Goal: Transaction & Acquisition: Purchase product/service

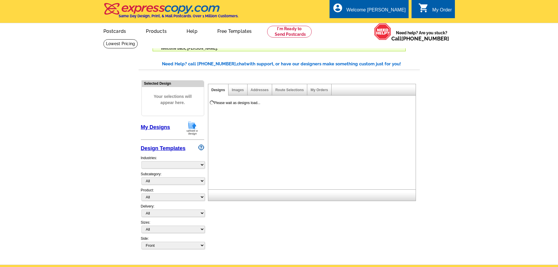
select select "785"
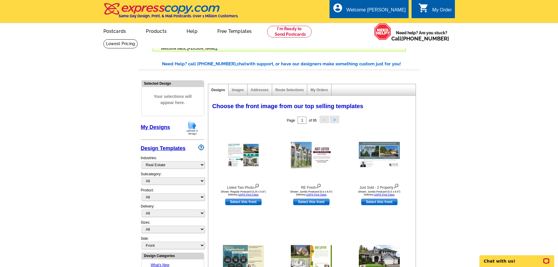
click at [236, 94] on div "Images" at bounding box center [237, 89] width 19 height 11
click at [237, 91] on link "Images" at bounding box center [238, 90] width 12 height 4
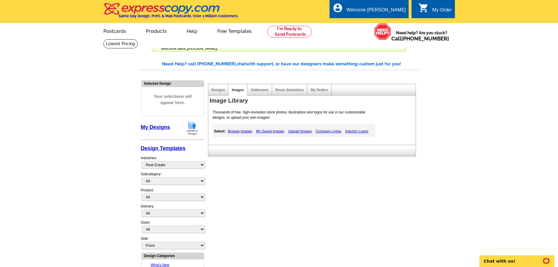
click at [301, 132] on link "Upload Images" at bounding box center [300, 131] width 27 height 7
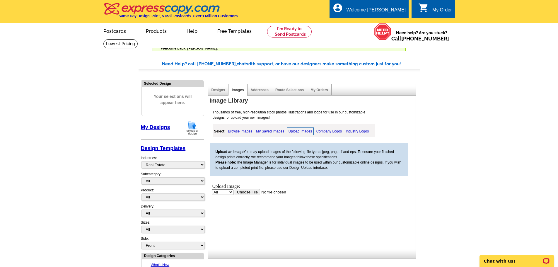
click at [241, 191] on input "file" at bounding box center [271, 191] width 74 height 6
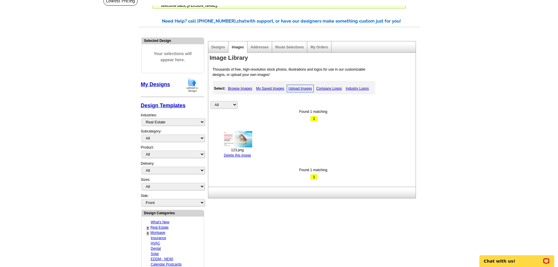
scroll to position [29, 0]
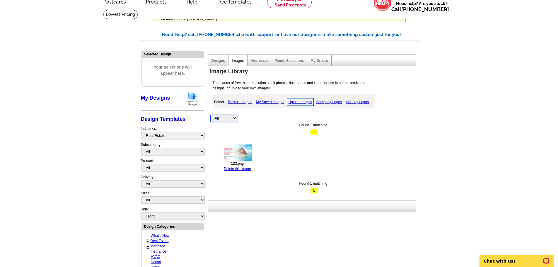
click at [233, 118] on select "All Property" at bounding box center [223, 117] width 27 height 7
click at [275, 152] on div "All Property Found 1 matching 1 123.png Delete this image Found 1 matching 1" at bounding box center [313, 143] width 207 height 99
click at [298, 102] on link "Upload Images" at bounding box center [300, 102] width 27 height 8
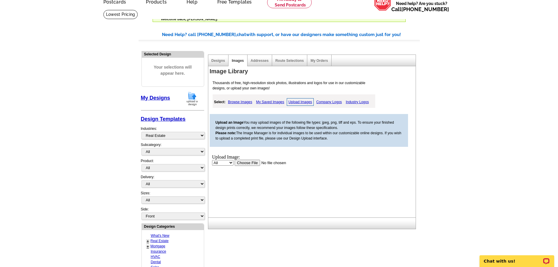
scroll to position [0, 0]
click at [244, 164] on input "file" at bounding box center [271, 162] width 74 height 6
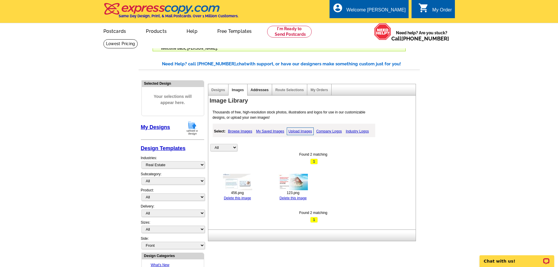
click at [257, 91] on link "Addresses" at bounding box center [260, 90] width 18 height 4
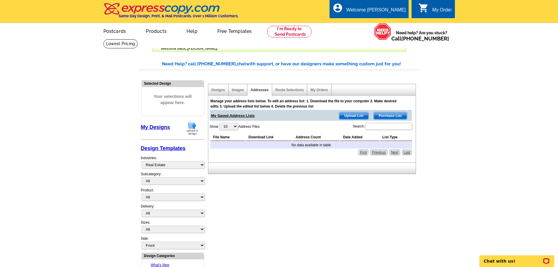
click at [124, 180] on main "Need Help? call 800-260-5887, chat with support, or have our designers make som…" at bounding box center [279, 269] width 558 height 435
click at [223, 92] on link "Designs" at bounding box center [218, 90] width 14 height 4
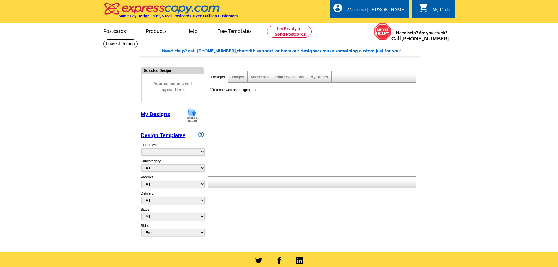
click at [233, 90] on div "Please wait as designs load..." at bounding box center [237, 89] width 46 height 5
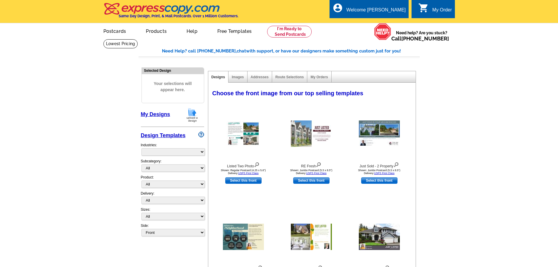
select select "785"
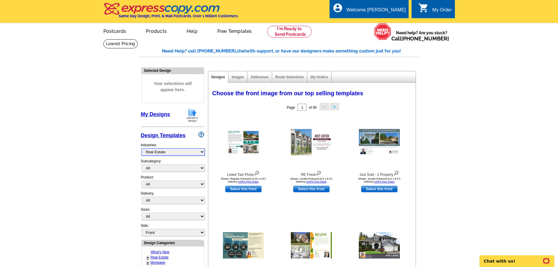
click at [178, 151] on select "What's New Real Estate Mortgage Insurance HVAC Dental Solar EDDM - NEW! Calenda…" at bounding box center [172, 151] width 63 height 7
click at [129, 162] on main "Need Help? call 800-260-5887, chat with support, or have our designers make som…" at bounding box center [279, 256] width 558 height 435
click at [316, 79] on link "My Orders" at bounding box center [318, 77] width 17 height 4
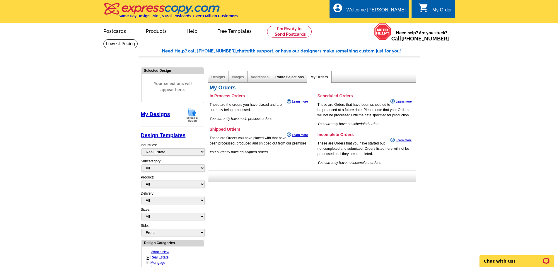
click at [296, 78] on link "Route Selections" at bounding box center [289, 77] width 28 height 4
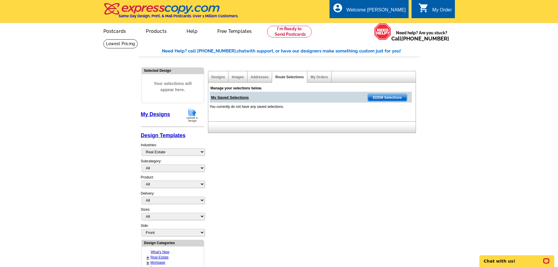
click at [260, 80] on div "Addresses" at bounding box center [259, 76] width 25 height 11
click at [261, 78] on link "Addresses" at bounding box center [260, 77] width 18 height 4
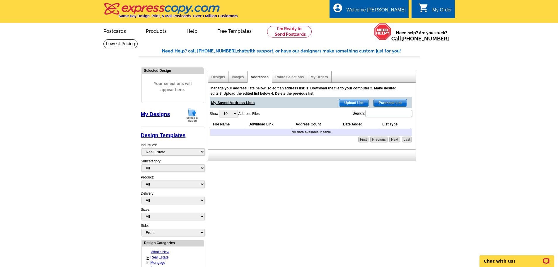
click at [240, 80] on div "Images" at bounding box center [237, 76] width 19 height 11
click at [191, 119] on img at bounding box center [191, 114] width 15 height 15
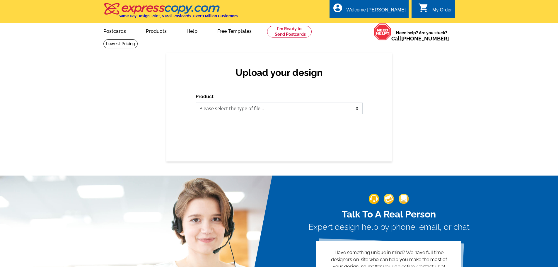
click at [222, 112] on select "Please select the type of file... Postcards Business Cards Letters and flyers G…" at bounding box center [279, 108] width 167 height 12
select select "1"
click at [196, 103] on select "Please select the type of file... Postcards Business Cards Letters and flyers G…" at bounding box center [279, 108] width 167 height 12
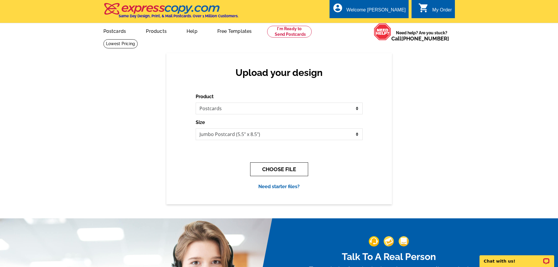
click at [280, 171] on button "CHOOSE FILE" at bounding box center [279, 169] width 58 height 14
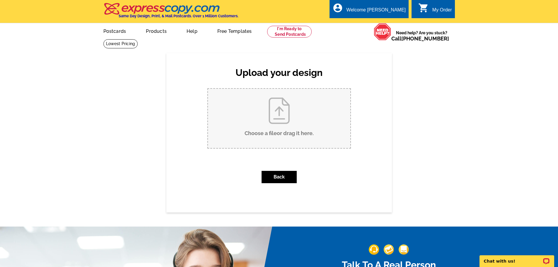
click at [271, 133] on input "Choose a file or drag it here ." at bounding box center [279, 118] width 142 height 59
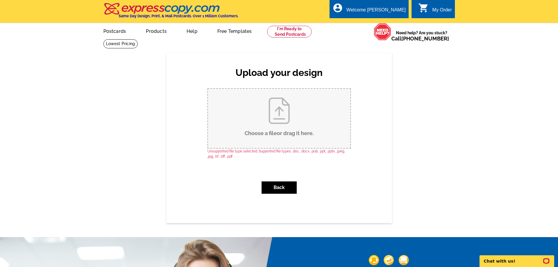
click at [287, 130] on input "Choose a file or drag it here ." at bounding box center [279, 118] width 142 height 59
type input "C:\fakepath\Wsmn PC.pdf"
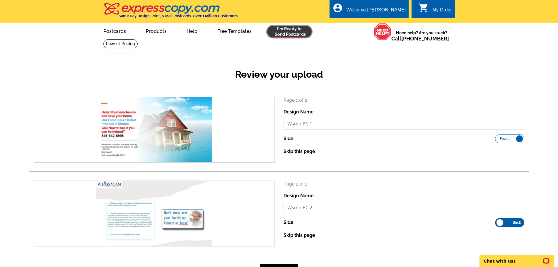
click at [284, 35] on link at bounding box center [289, 32] width 45 height 12
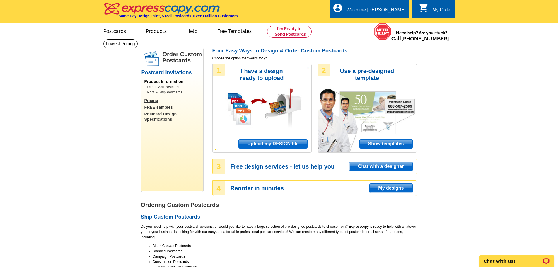
click at [277, 145] on span "Upload my DESIGN file" at bounding box center [273, 143] width 68 height 9
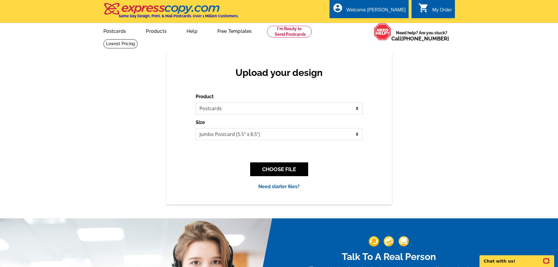
click at [241, 110] on select "Please select the type of file... Postcards Business Cards Letters and flyers G…" at bounding box center [279, 108] width 167 height 12
click at [224, 185] on div "Need starter files?" at bounding box center [279, 186] width 167 height 7
click at [229, 134] on select "Jumbo Postcard (5.5" x 8.5") Regular Postcard (4.25" x 5.6") Panoramic Postcard…" at bounding box center [279, 134] width 167 height 12
select select "1"
click at [196, 128] on select "Jumbo Postcard (5.5" x 8.5") Regular Postcard (4.25" x 5.6") Panoramic Postcard…" at bounding box center [279, 134] width 167 height 12
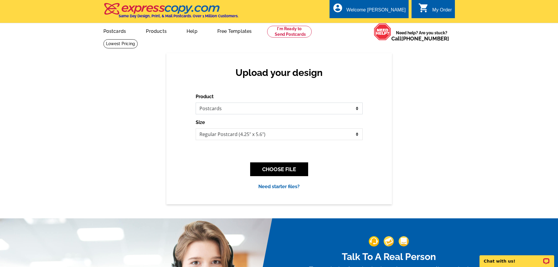
click at [219, 109] on select "Please select the type of file... Postcards Business Cards Letters and flyers G…" at bounding box center [279, 108] width 167 height 12
drag, startPoint x: 177, startPoint y: 133, endPoint x: 180, endPoint y: 130, distance: 4.1
click at [177, 133] on div "Upload your design Product Please select the type of file... Postcards Business…" at bounding box center [278, 128] width 225 height 151
click at [267, 170] on button "CHOOSE FILE" at bounding box center [279, 169] width 58 height 14
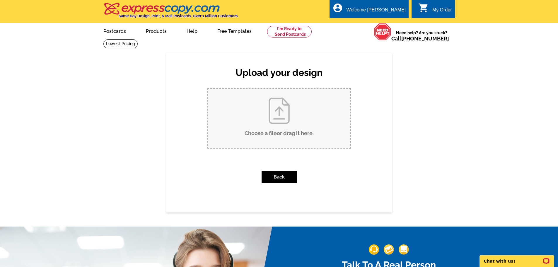
click at [255, 136] on input "Choose a file or drag it here ." at bounding box center [279, 118] width 142 height 59
click at [297, 131] on input "Choose a file or drag it here ." at bounding box center [279, 118] width 142 height 59
type input "C:\fakepath\Wsmn PC.pdf"
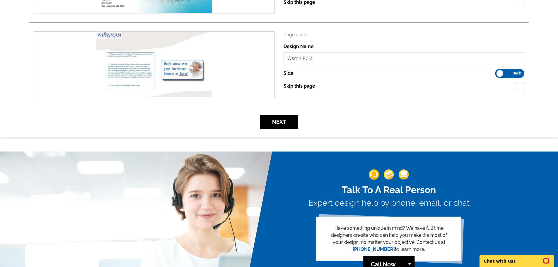
scroll to position [93, 0]
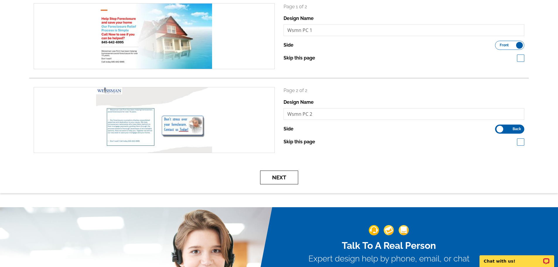
click at [272, 182] on button "Next" at bounding box center [279, 177] width 38 height 14
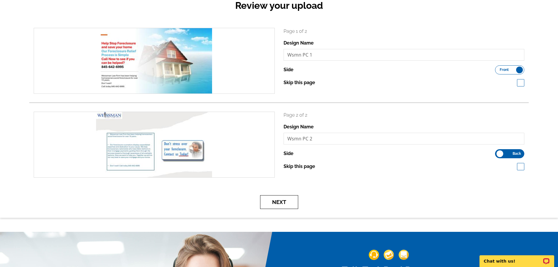
scroll to position [35, 0]
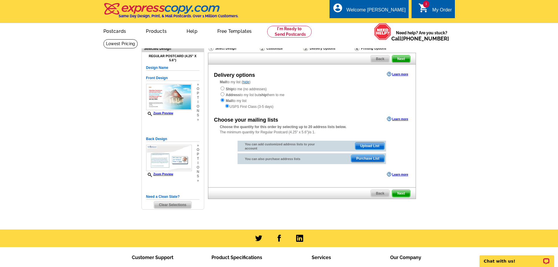
click at [104, 157] on main "Need Help? call [PHONE_NUMBER], chat with support, or have our designers make s…" at bounding box center [279, 134] width 558 height 190
